Goal: Transaction & Acquisition: Download file/media

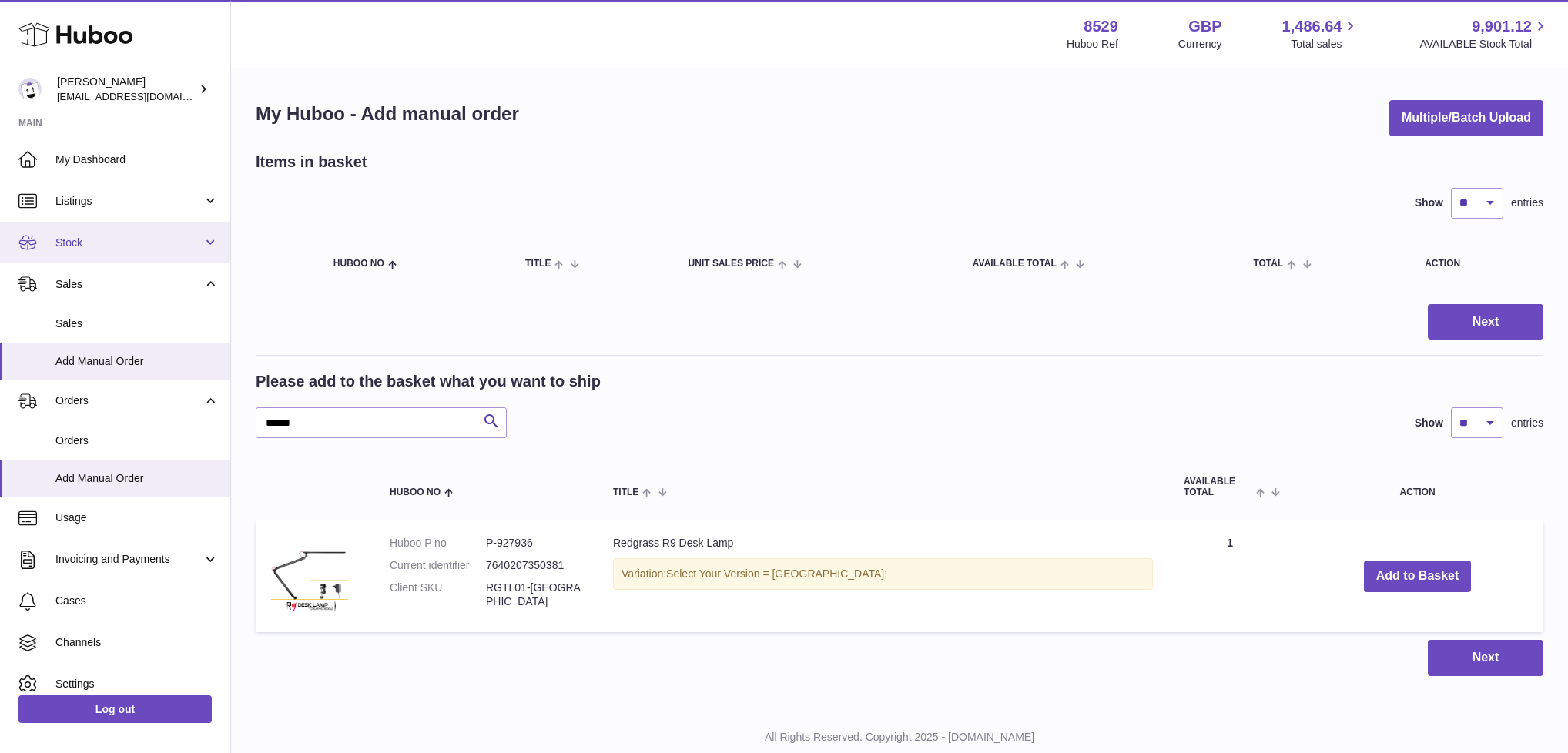
click at [67, 251] on link "Stock" at bounding box center [115, 243] width 230 height 42
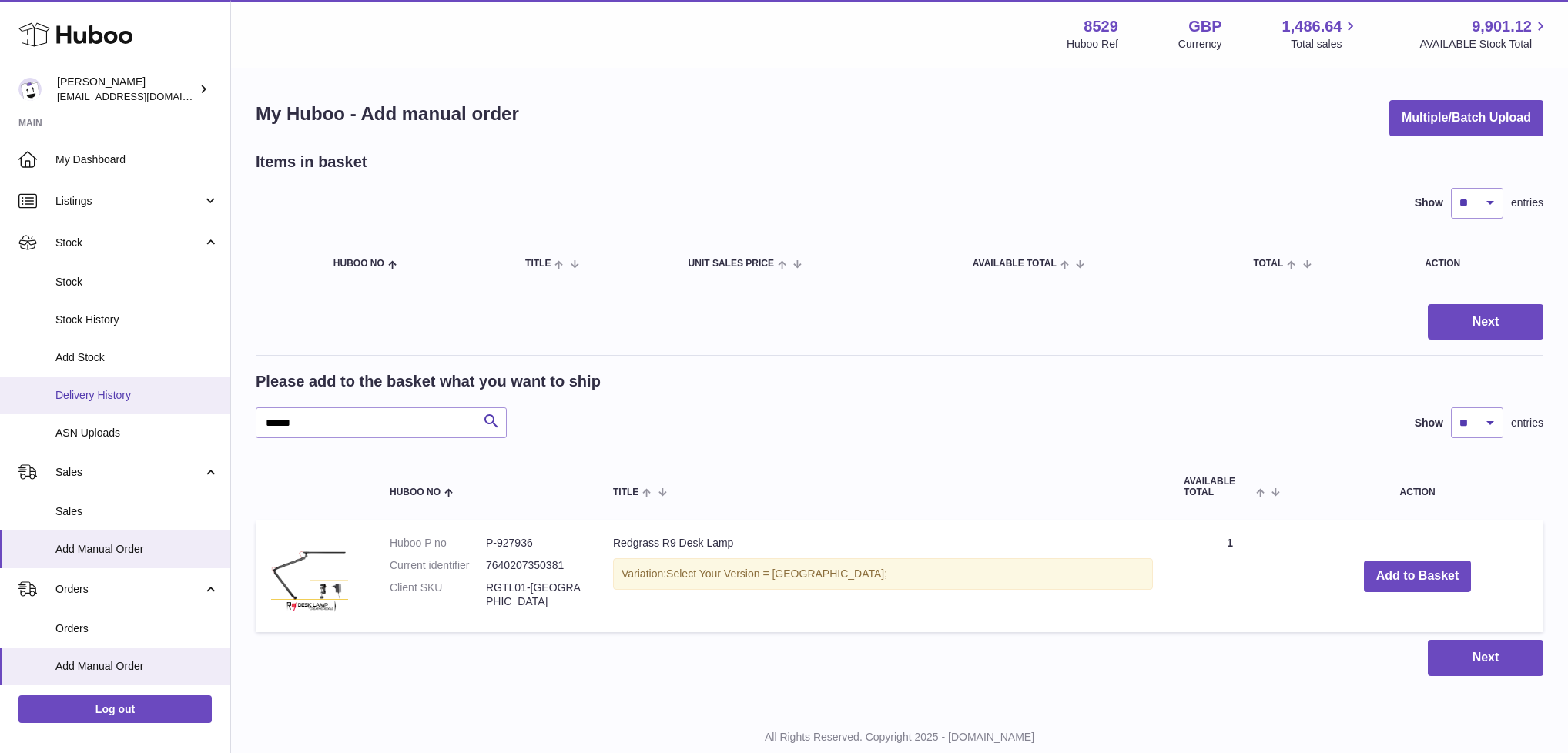
click at [69, 398] on span "Delivery History" at bounding box center [137, 395] width 164 height 14
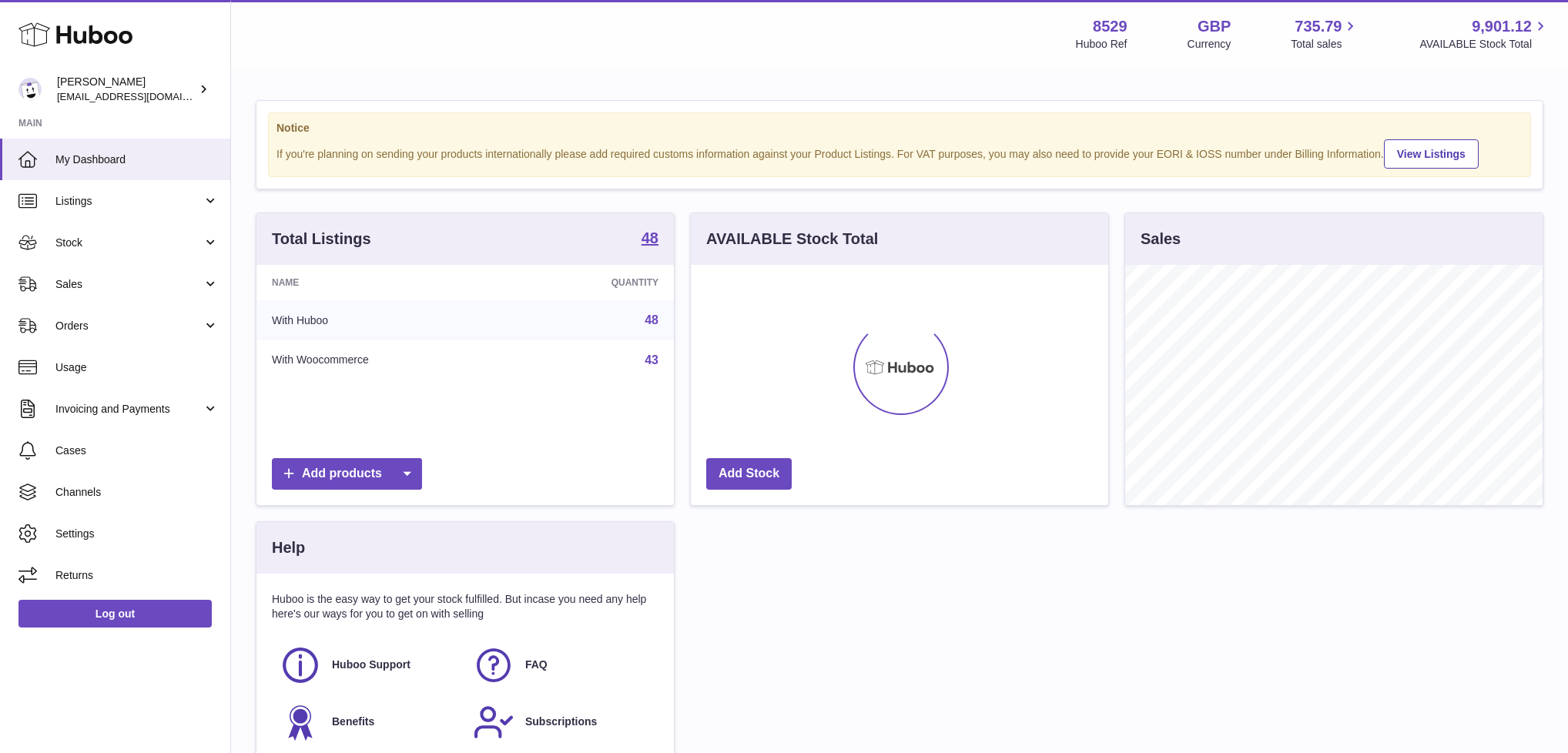
scroll to position [241, 417]
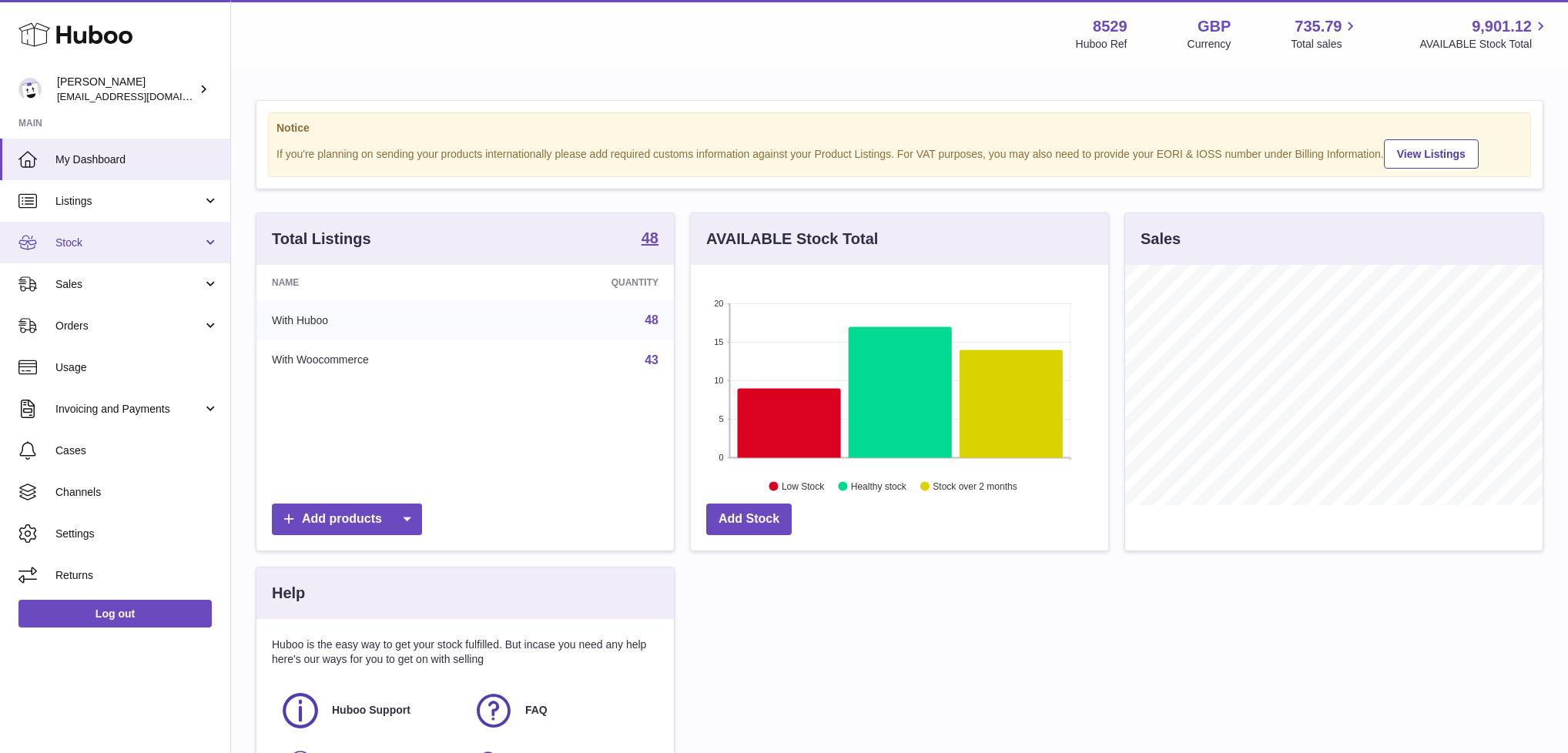
click at [166, 244] on span "Stock" at bounding box center [128, 243] width 147 height 14
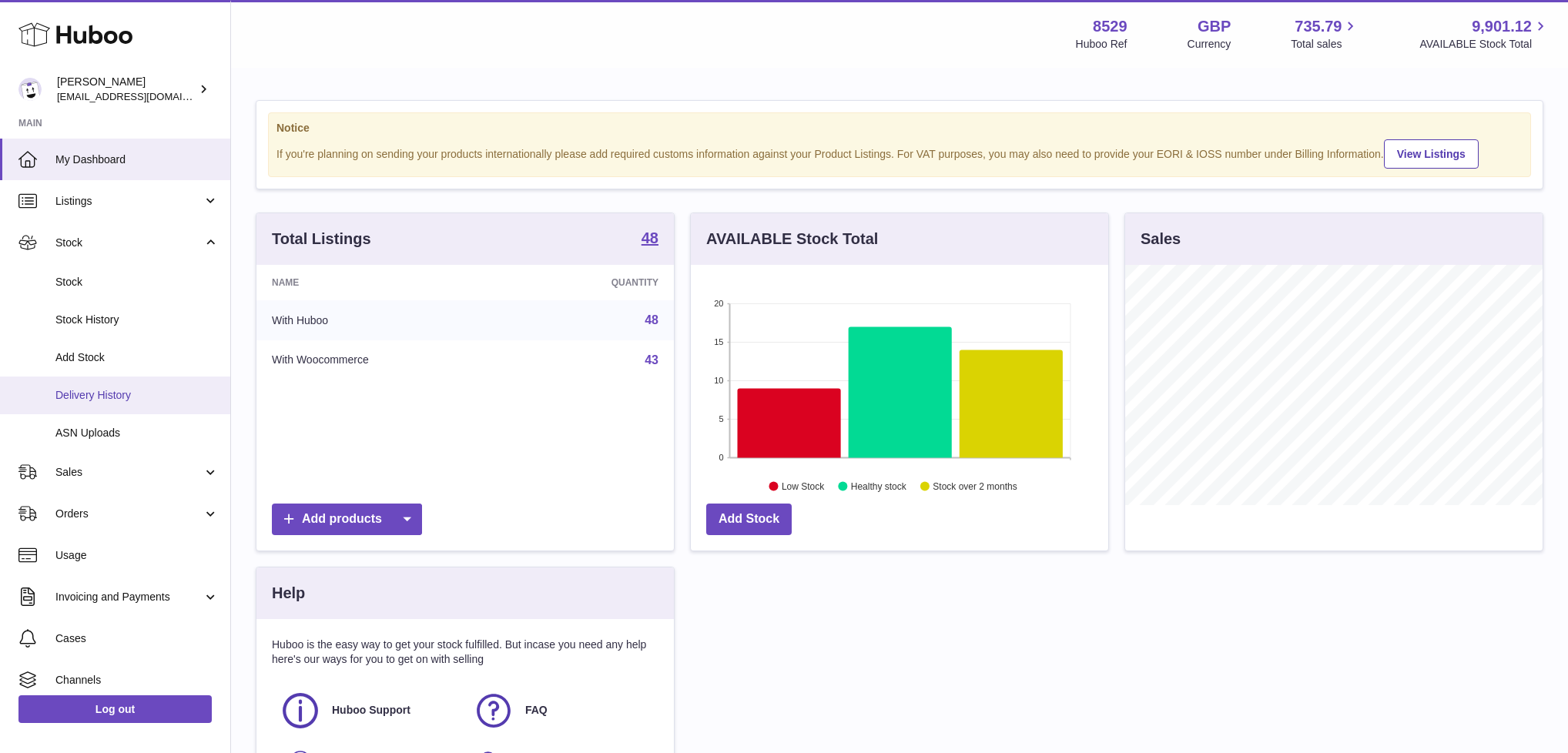
click at [91, 398] on span "Delivery History" at bounding box center [137, 395] width 164 height 14
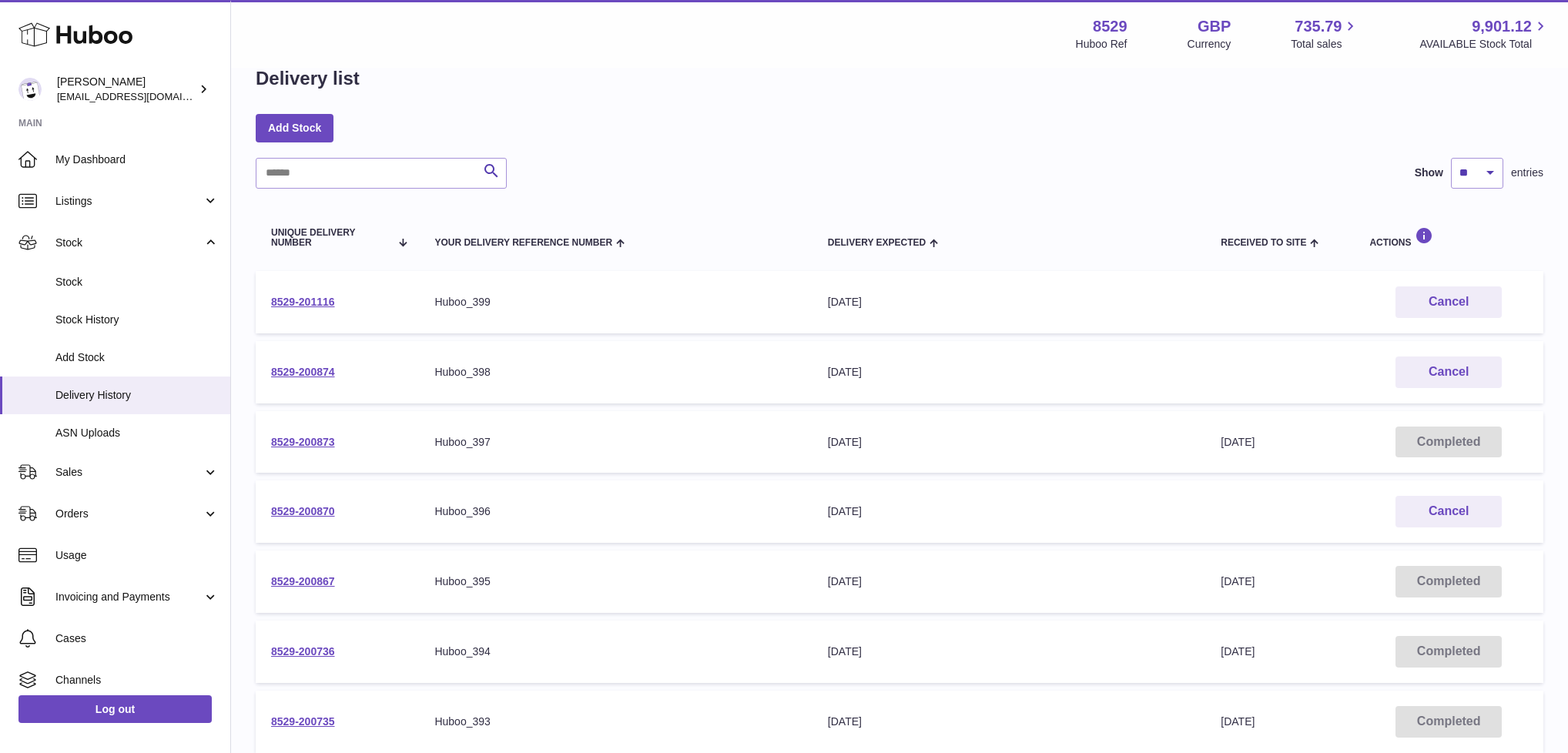
scroll to position [407, 0]
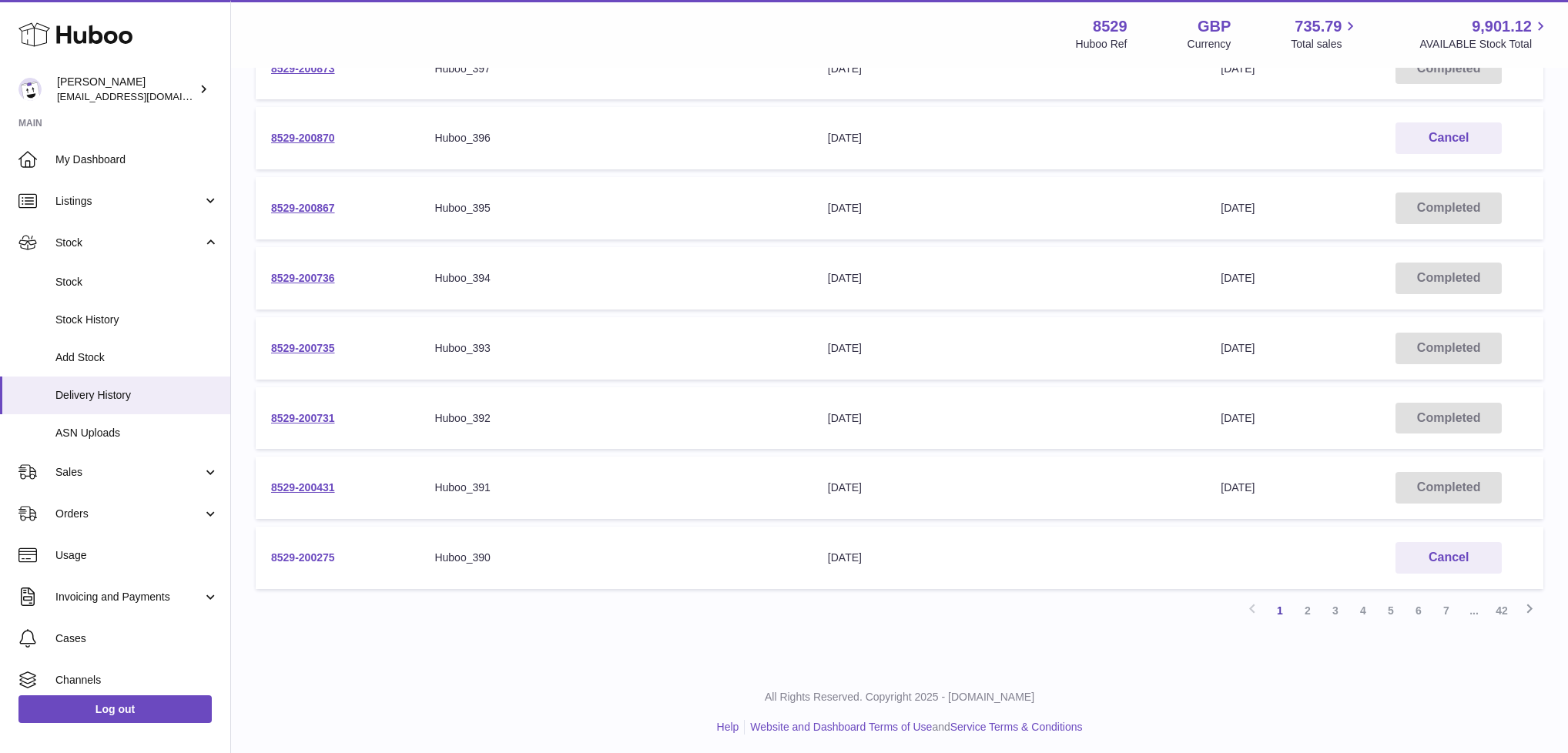
click at [289, 552] on link "8529-200275" at bounding box center [303, 557] width 64 height 12
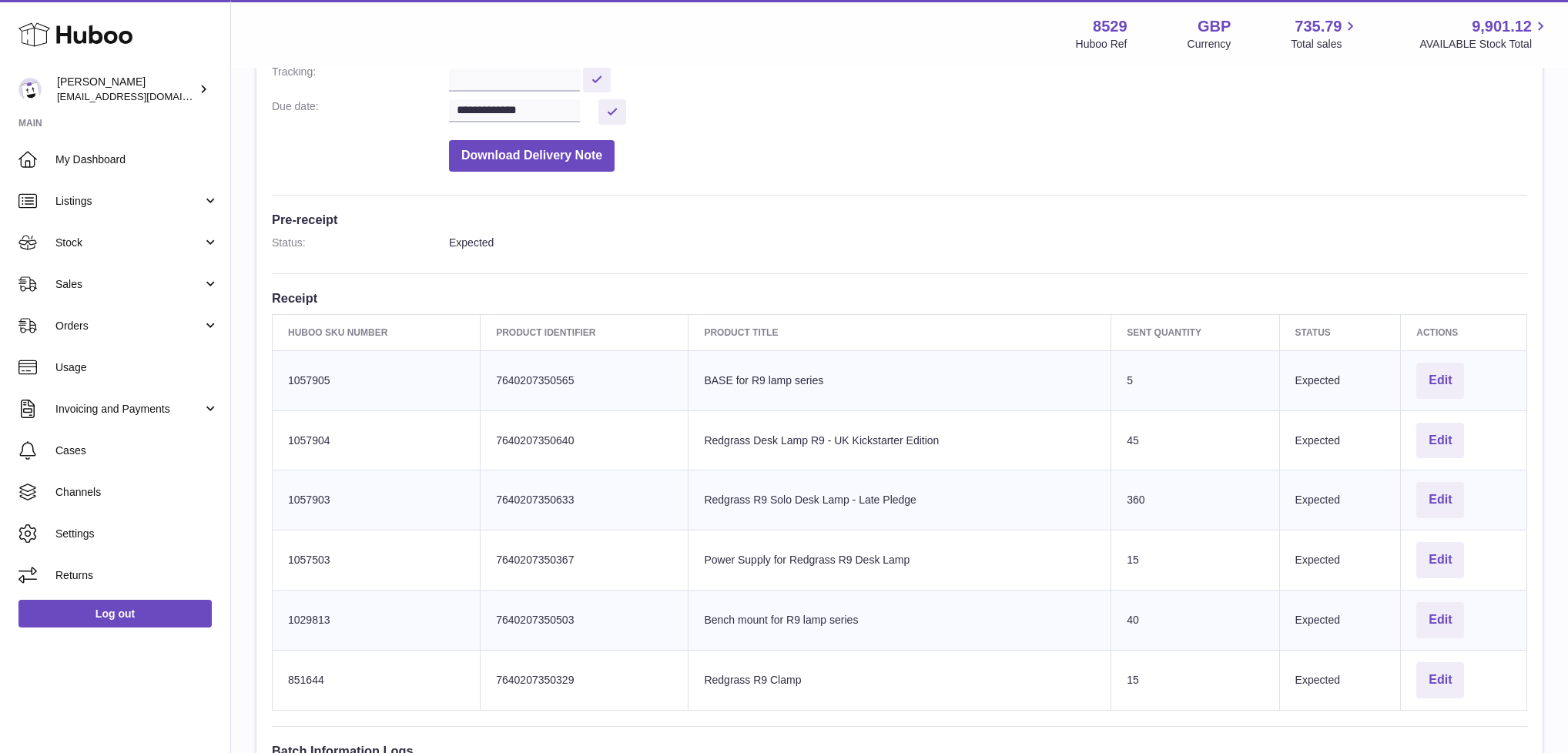
scroll to position [435, 0]
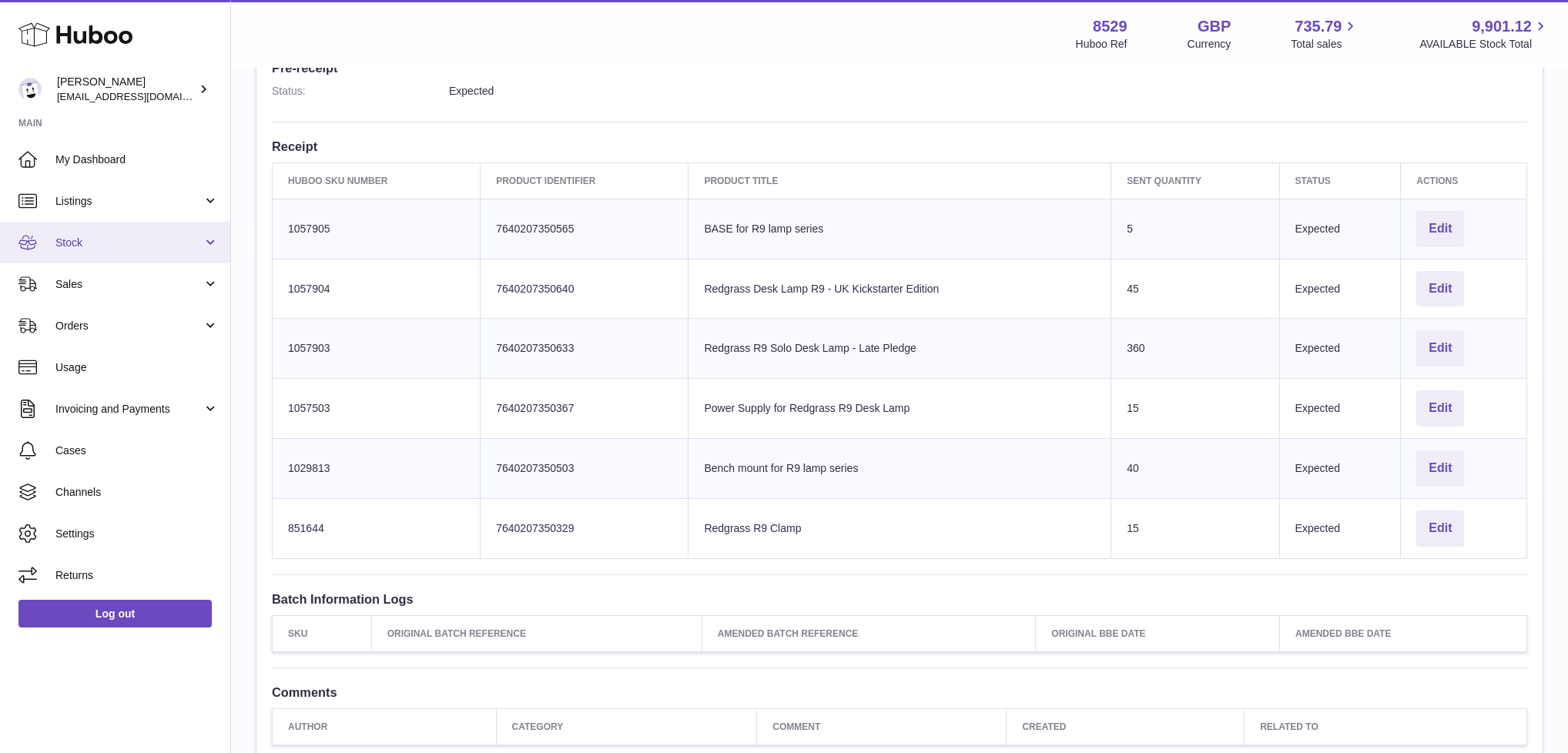
click at [67, 246] on span "Stock" at bounding box center [128, 243] width 147 height 14
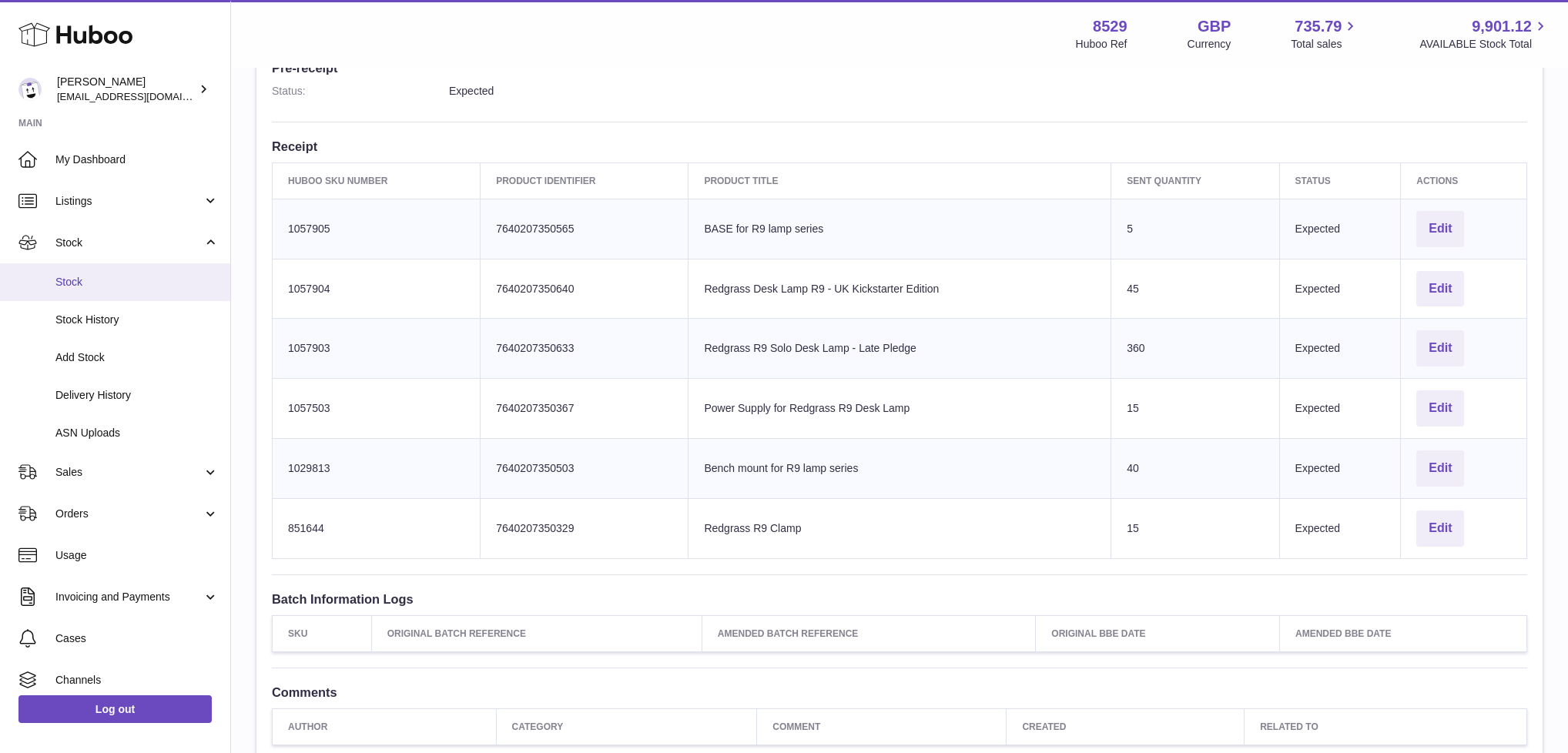
click at [77, 275] on span "Stock" at bounding box center [137, 282] width 164 height 14
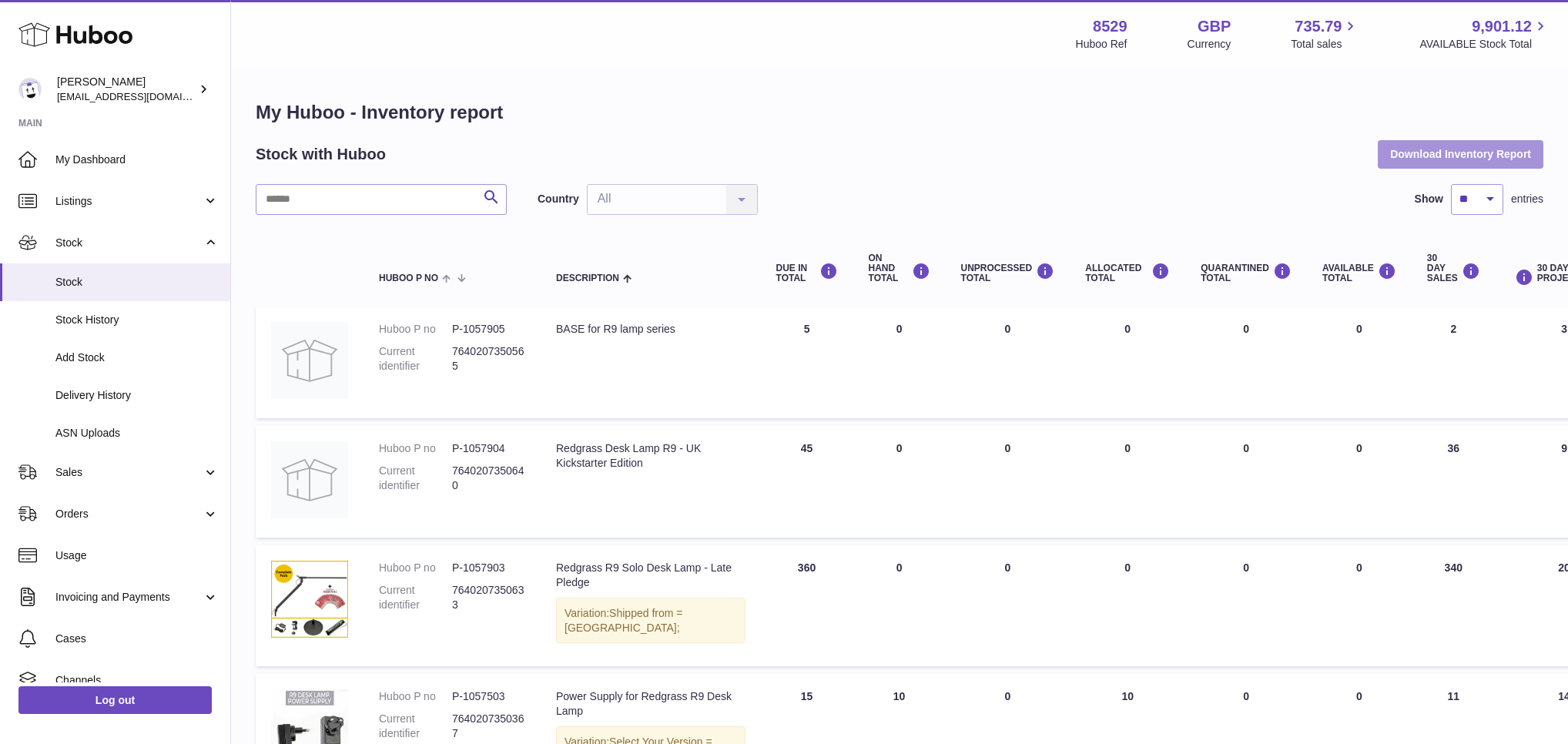
click at [1442, 160] on button "Download Inventory Report" at bounding box center [1461, 154] width 165 height 28
